Goal: Information Seeking & Learning: Learn about a topic

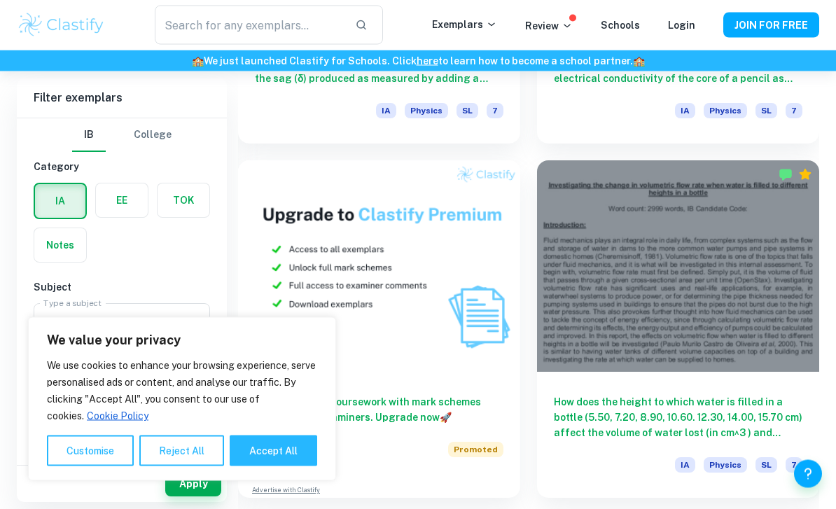
scroll to position [1374, 0]
click at [274, 466] on button "Accept All" at bounding box center [273, 450] width 87 height 31
checkbox input "true"
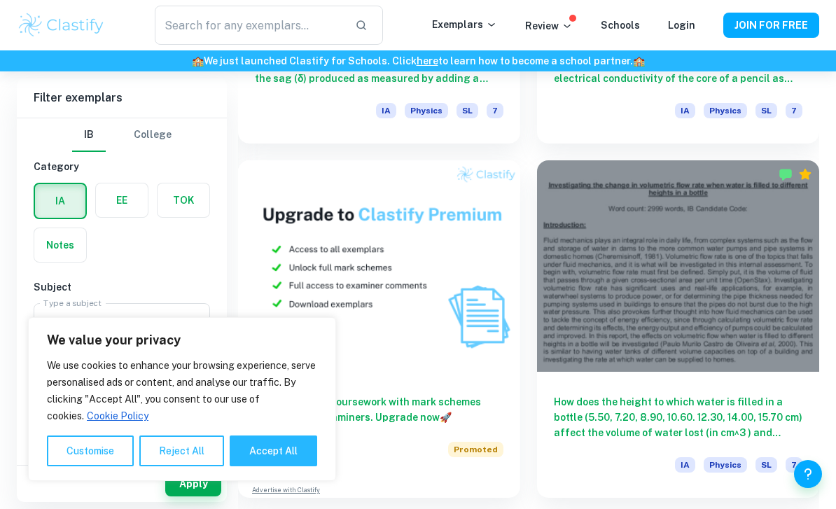
checkbox input "true"
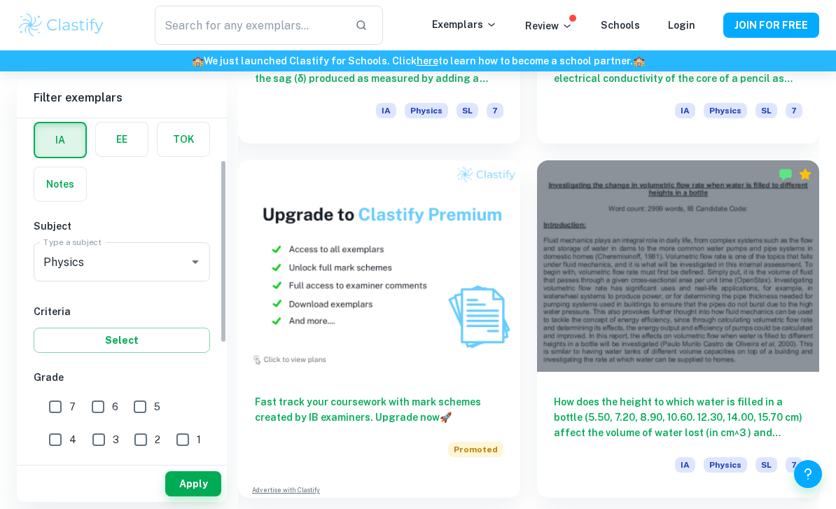
scroll to position [143, 0]
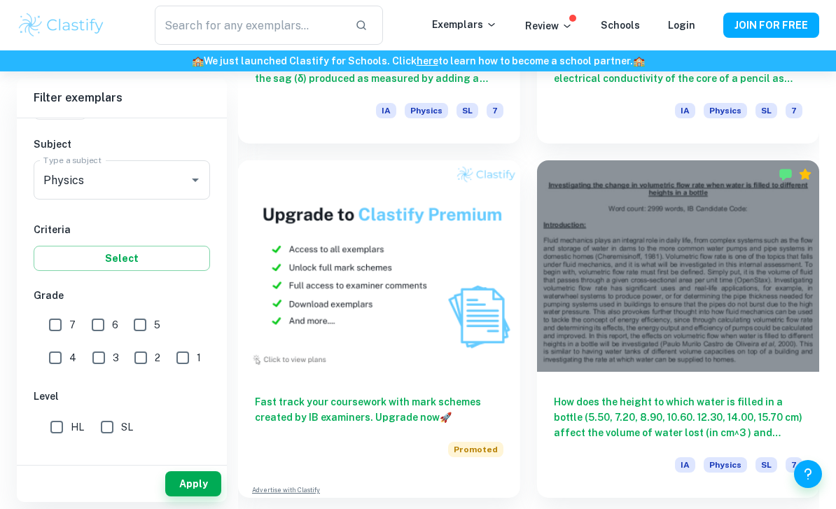
click at [60, 321] on input "7" at bounding box center [55, 325] width 28 height 28
checkbox input "true"
click at [58, 419] on input "HL" at bounding box center [57, 427] width 28 height 28
checkbox input "true"
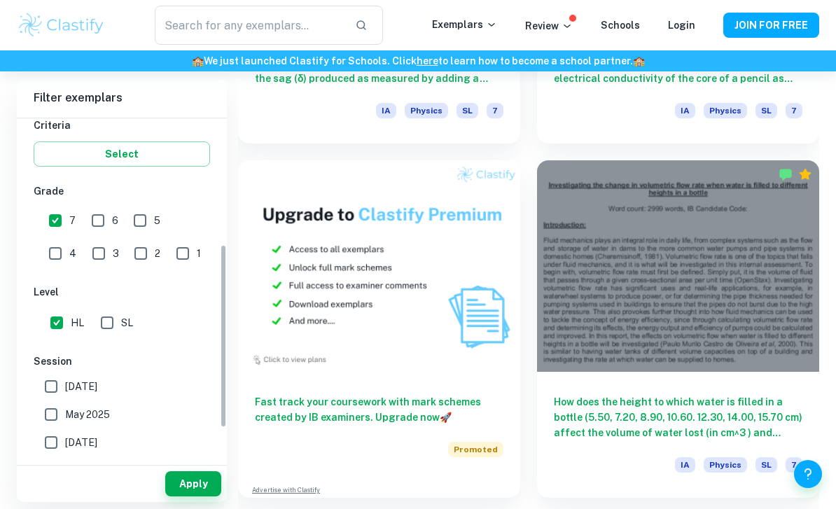
scroll to position [264, 0]
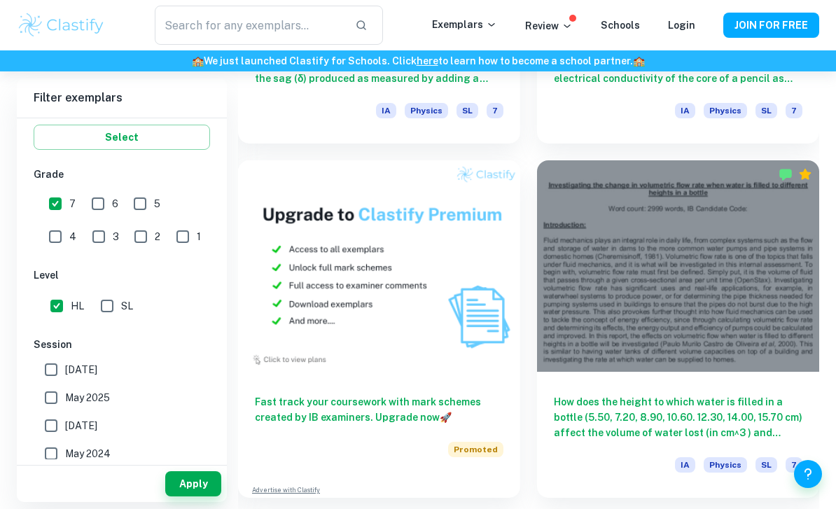
click at [195, 496] on button "Apply" at bounding box center [193, 483] width 56 height 25
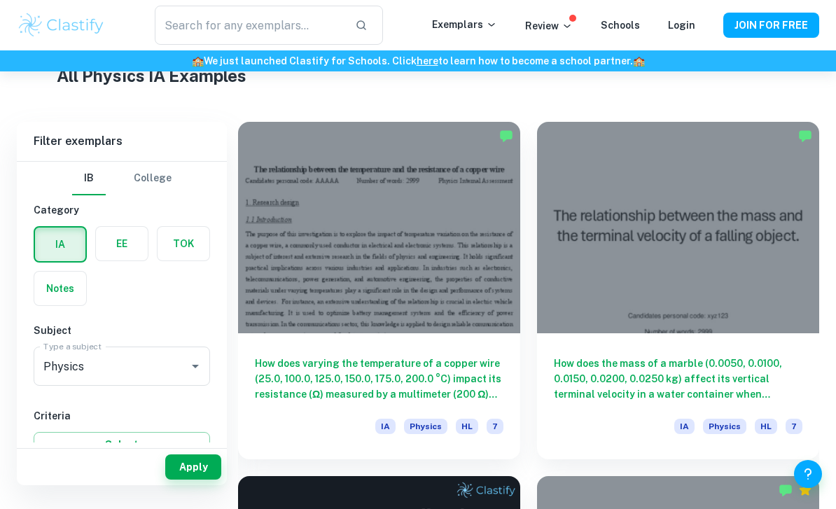
scroll to position [353, 0]
